Goal: Task Accomplishment & Management: Manage account settings

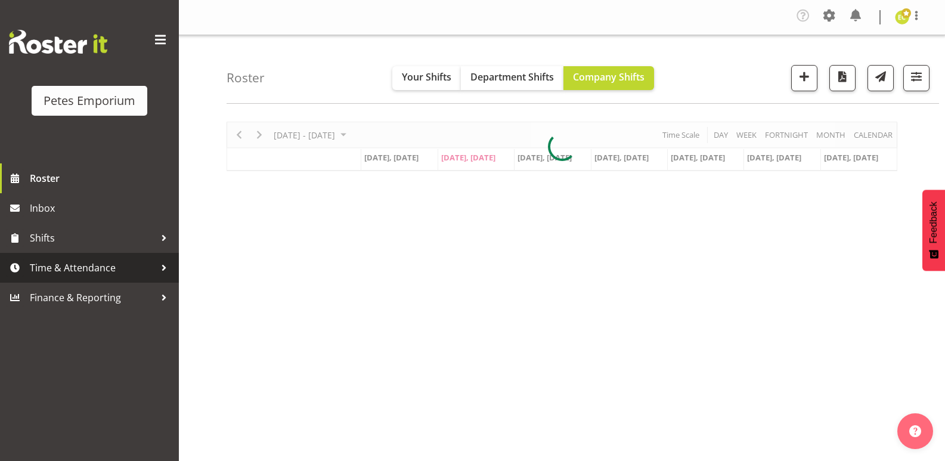
click at [83, 268] on span "Time & Attendance" at bounding box center [92, 268] width 125 height 18
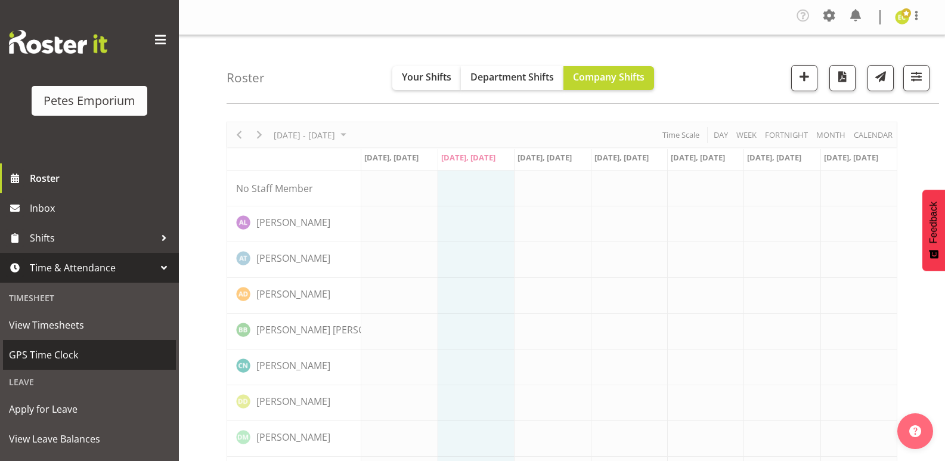
click at [75, 352] on span "GPS Time Clock" at bounding box center [89, 355] width 161 height 18
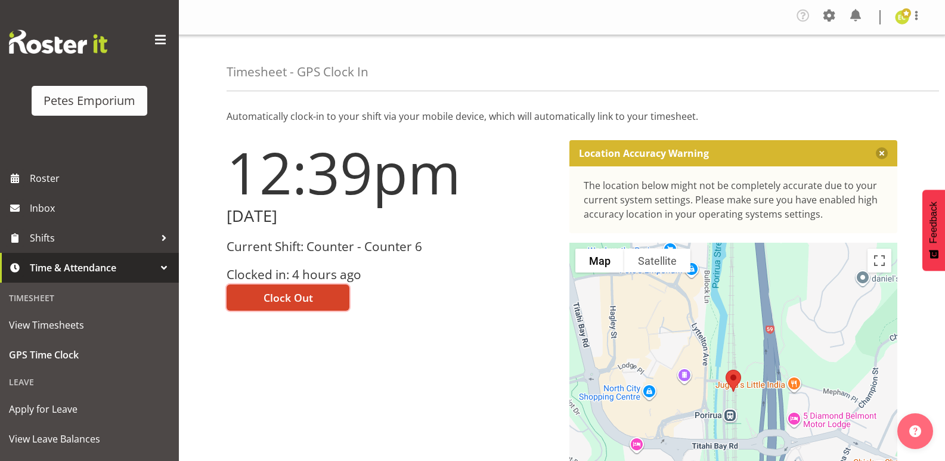
click at [325, 302] on button "Clock Out" at bounding box center [288, 297] width 123 height 26
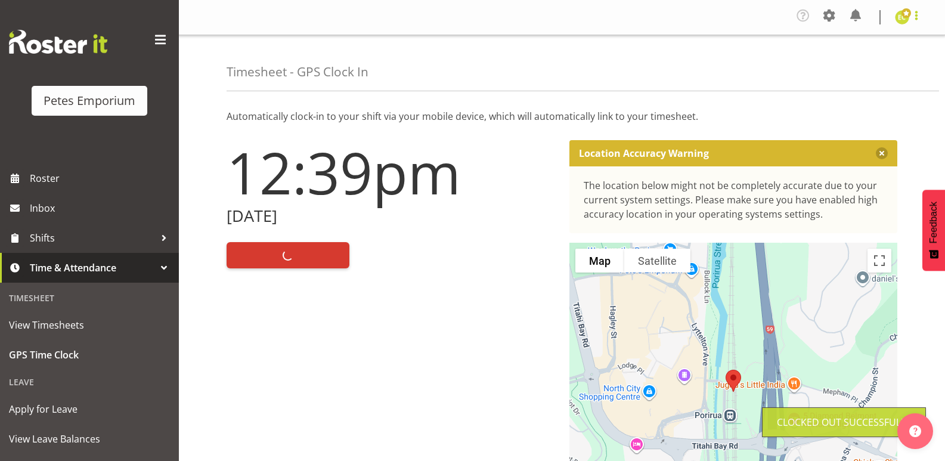
click at [919, 16] on span at bounding box center [916, 15] width 14 height 14
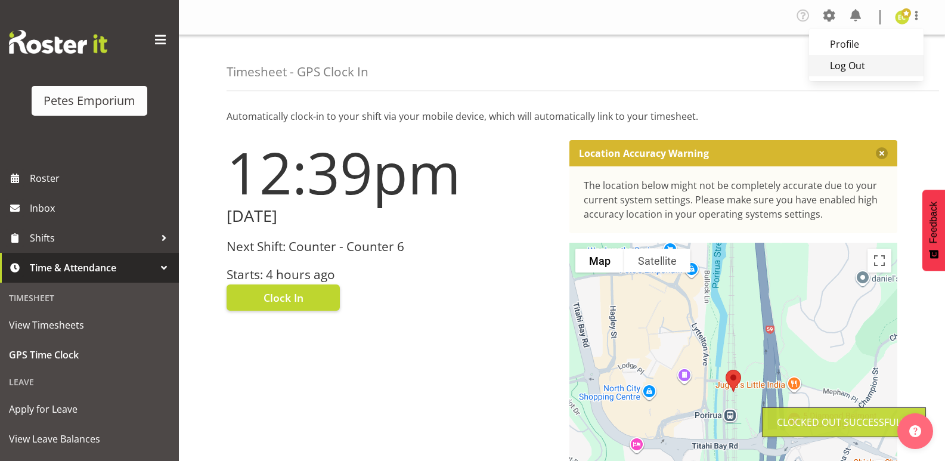
click at [838, 66] on link "Log Out" at bounding box center [866, 65] width 114 height 21
